Goal: Browse casually: Explore the website without a specific task or goal

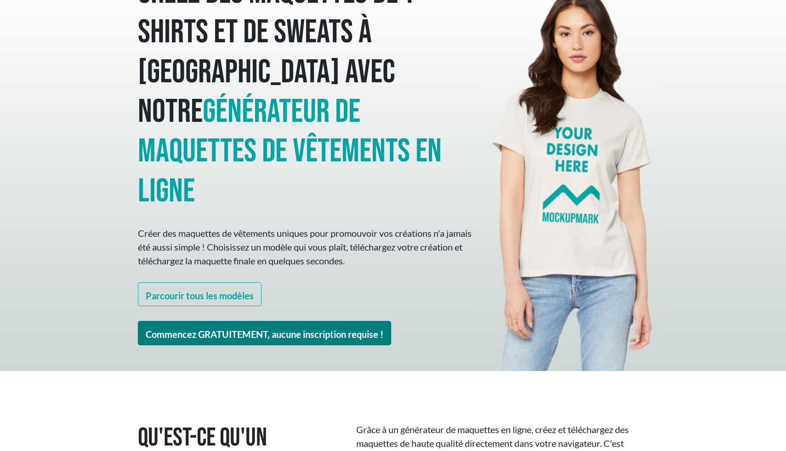
scroll to position [74, 0]
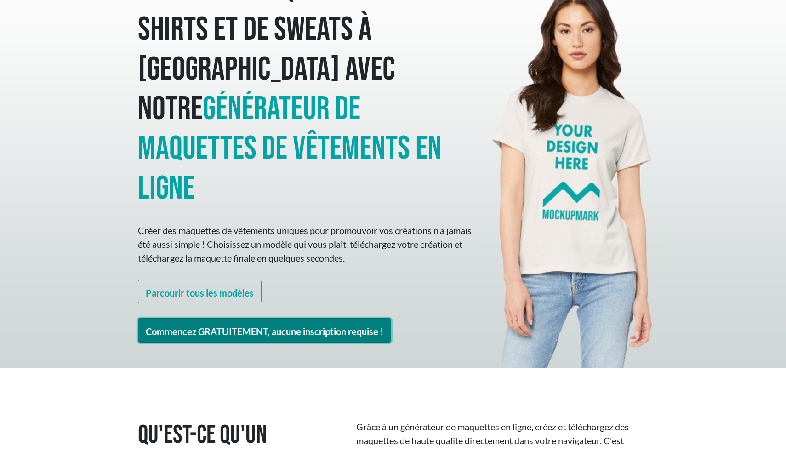
click at [320, 318] on link "Commencez GRATUITEMENT, aucune inscription requise !" at bounding box center [264, 330] width 253 height 24
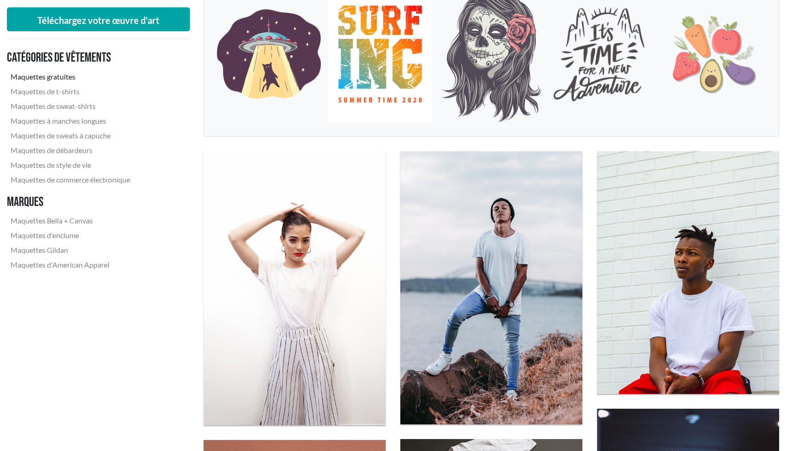
scroll to position [175, 0]
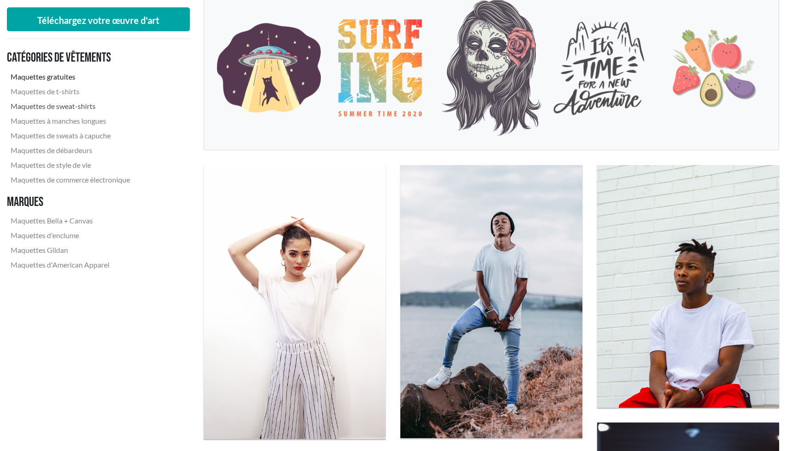
click at [99, 105] on link "Maquettes de sweat-shirts" at bounding box center [70, 106] width 127 height 15
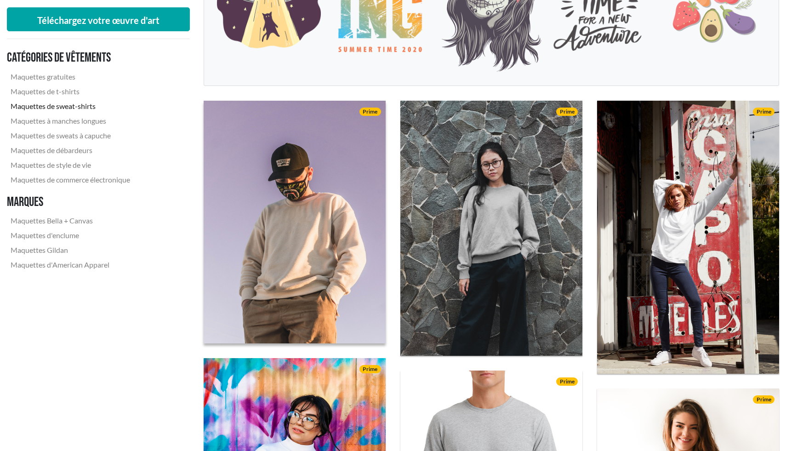
scroll to position [229, 0]
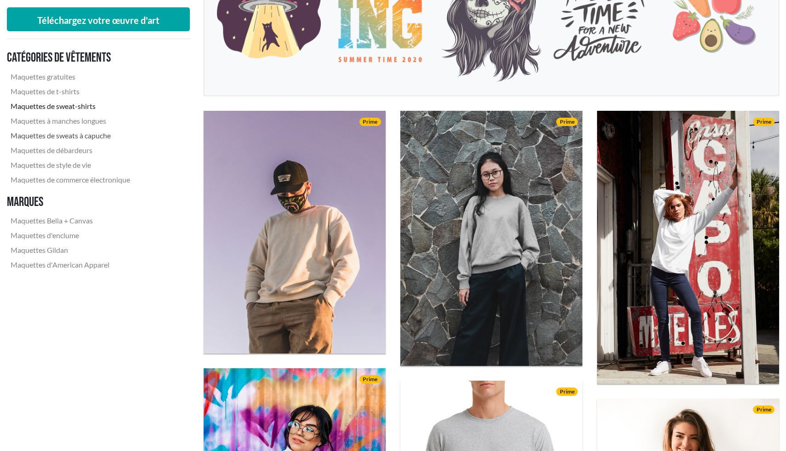
click at [100, 136] on font "Maquettes de sweats à capuche" at bounding box center [61, 135] width 100 height 9
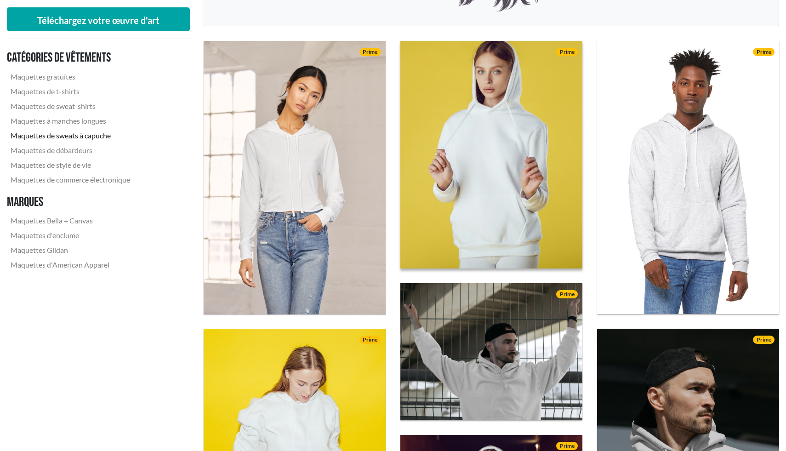
scroll to position [302, 0]
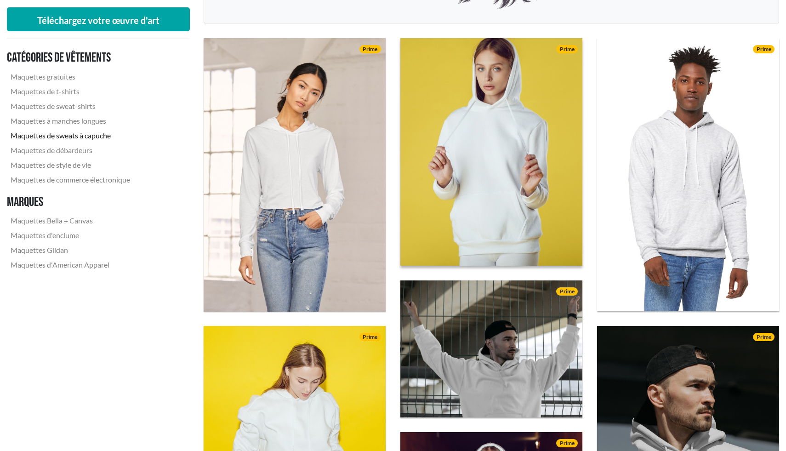
click at [536, 229] on img at bounding box center [491, 152] width 201 height 251
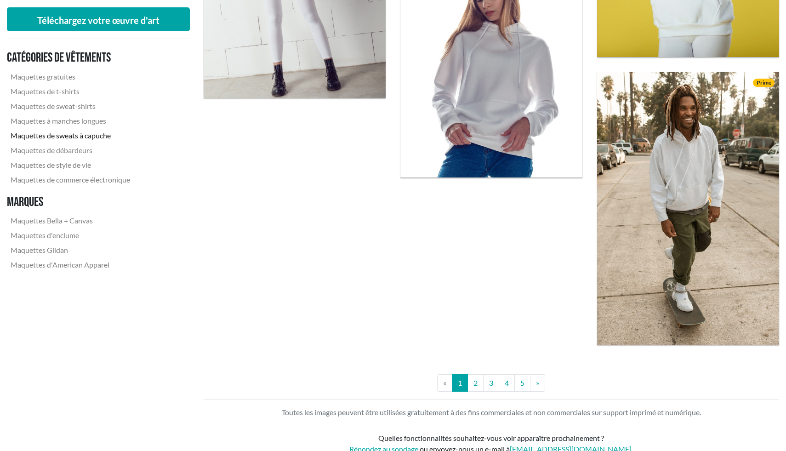
scroll to position [2151, 0]
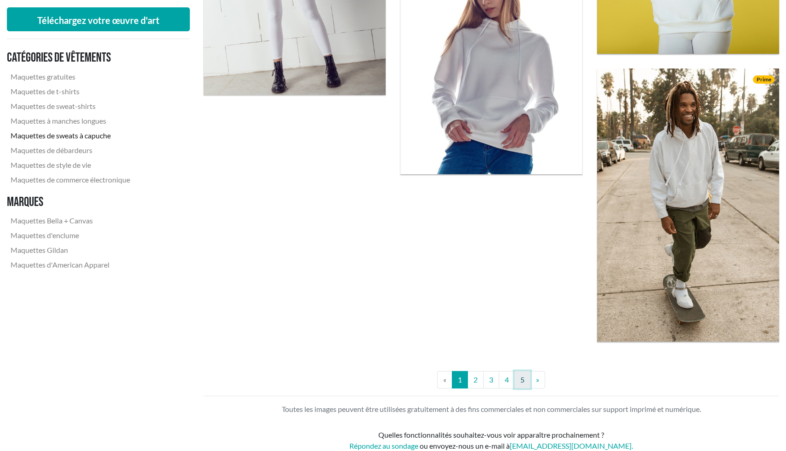
click at [517, 383] on link "5" at bounding box center [523, 379] width 16 height 17
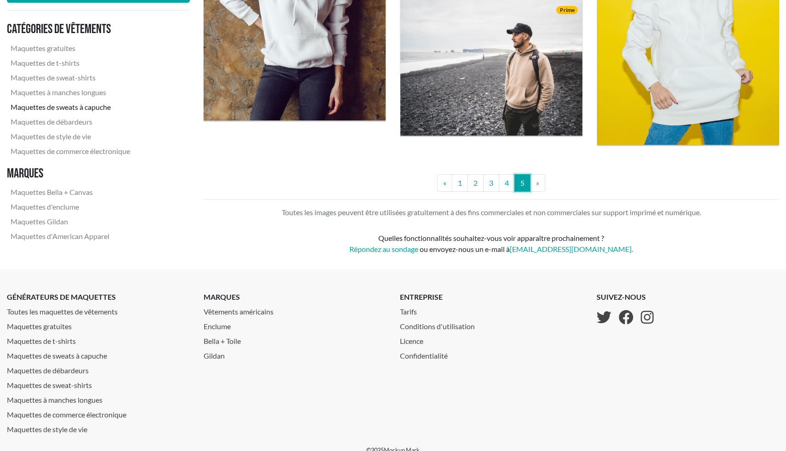
scroll to position [1364, 0]
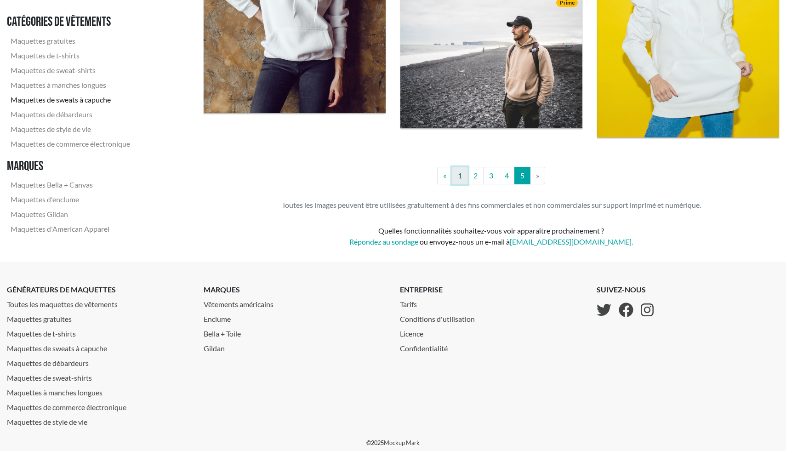
click at [456, 181] on link "1" at bounding box center [460, 175] width 16 height 17
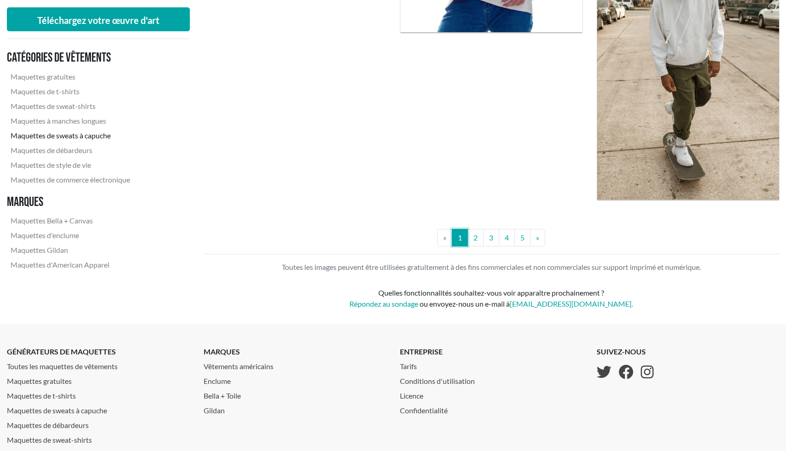
scroll to position [2306, 0]
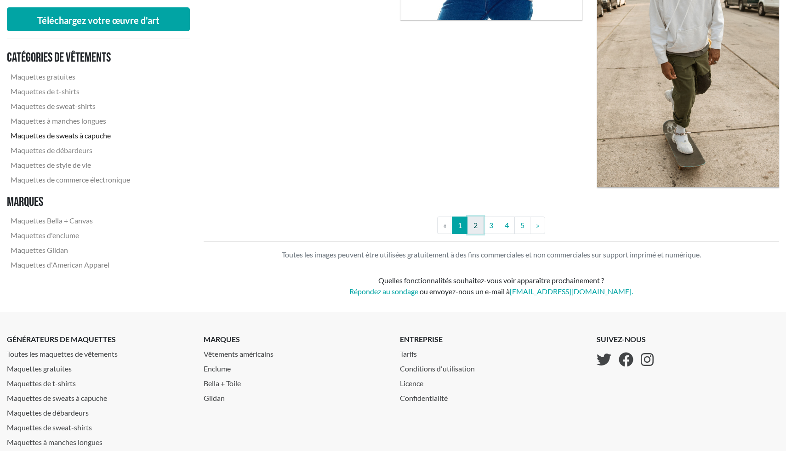
click at [476, 231] on link "2" at bounding box center [476, 225] width 16 height 17
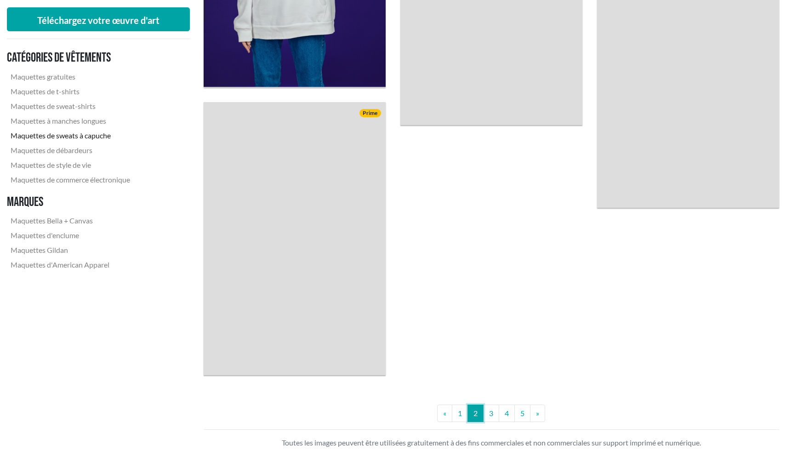
scroll to position [2197, 0]
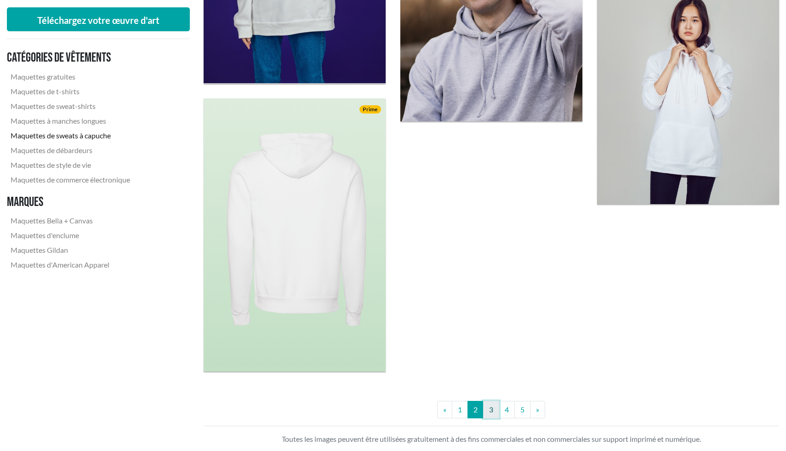
click at [486, 411] on link "3" at bounding box center [491, 409] width 16 height 17
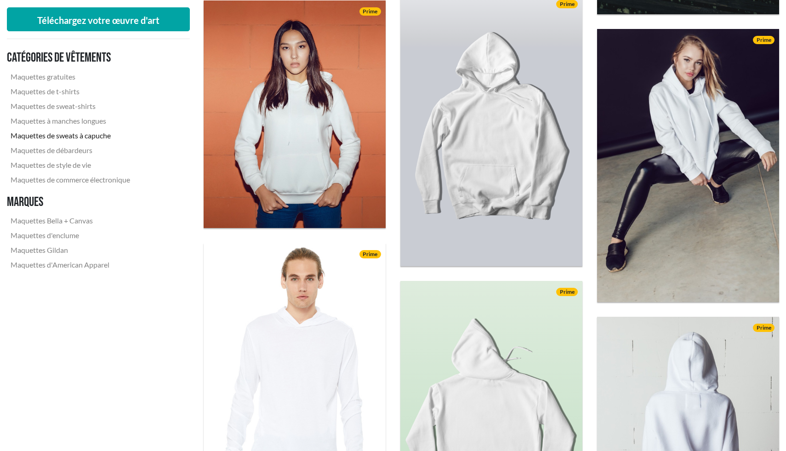
scroll to position [1335, 0]
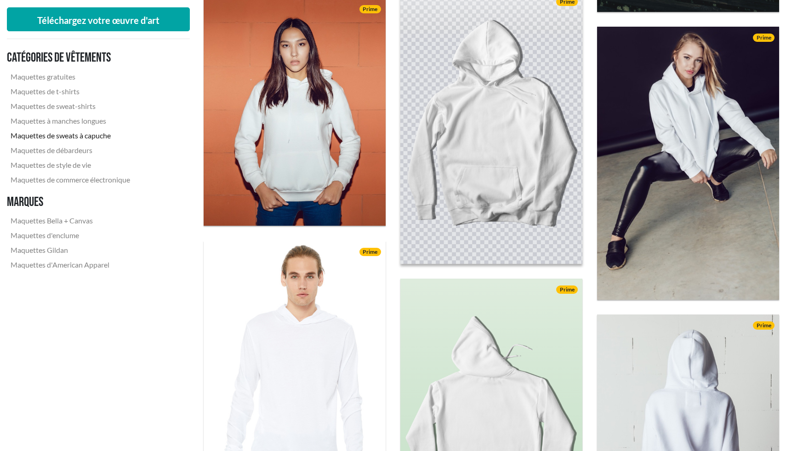
click at [524, 192] on img at bounding box center [491, 127] width 201 height 301
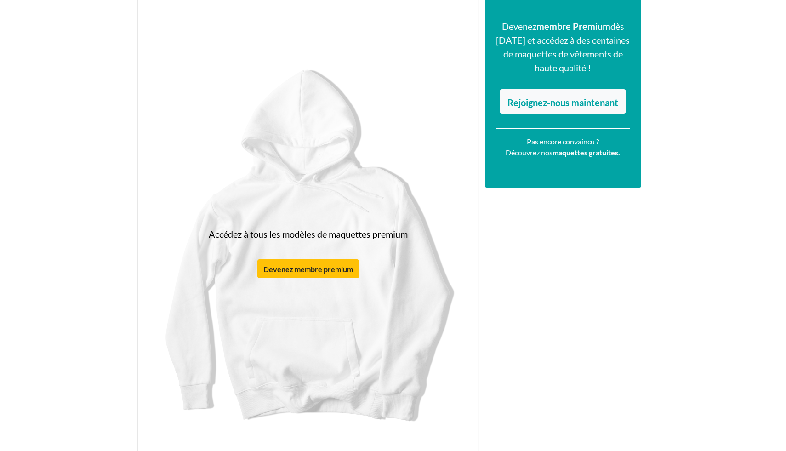
scroll to position [118, 0]
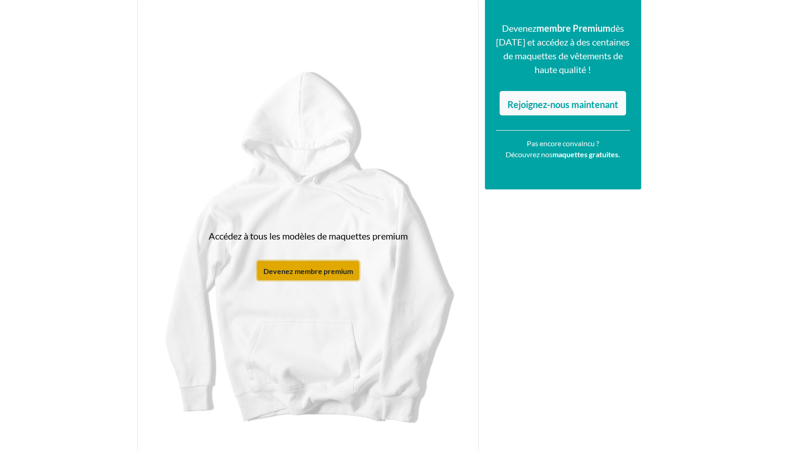
click at [339, 266] on font "Devenez membre premium" at bounding box center [309, 270] width 90 height 9
